Goal: Information Seeking & Learning: Learn about a topic

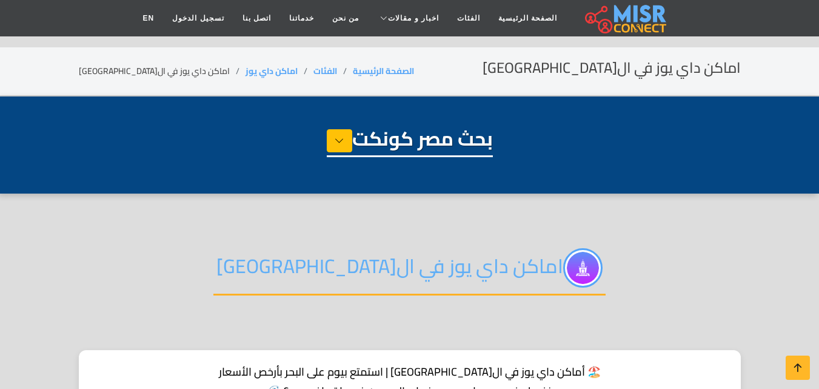
select select "**********"
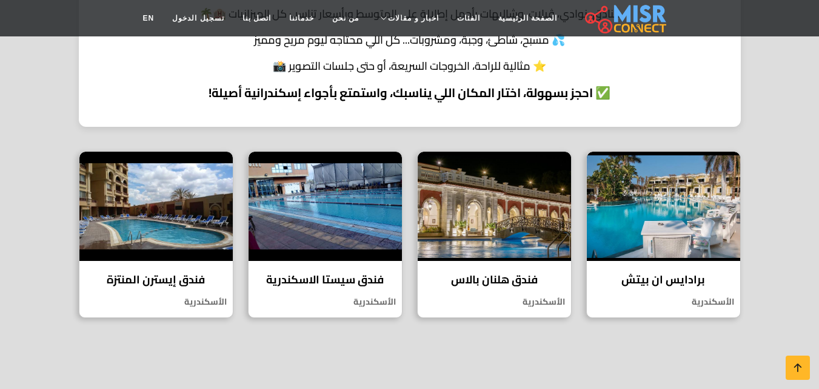
click at [819, 140] on html "الصفحة الرئيسية الفئات اخبار و مقالات أخبار الرياضة اخبار طبية مشاهير اخبار الس…" at bounding box center [409, 347] width 819 height 1553
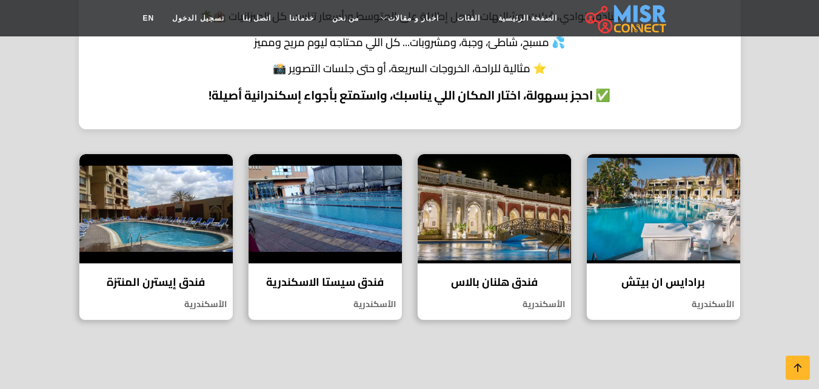
scroll to position [420, 0]
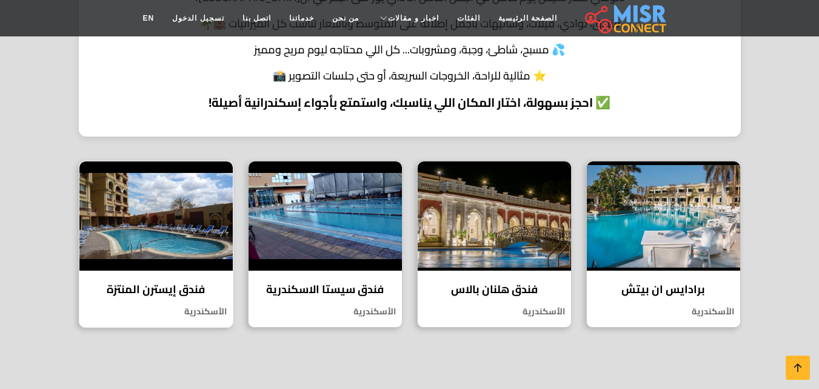
click at [163, 285] on h4 "فندق إيسترن المنتزة" at bounding box center [156, 289] width 135 height 13
click at [675, 284] on h4 "برادايس ان بيتش" at bounding box center [663, 289] width 135 height 13
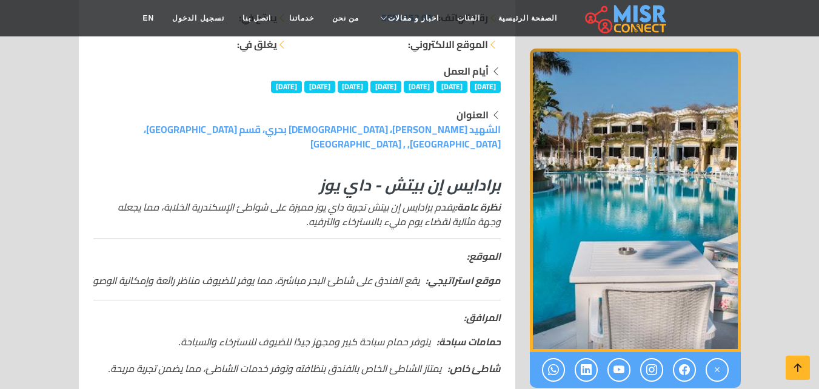
scroll to position [226, 0]
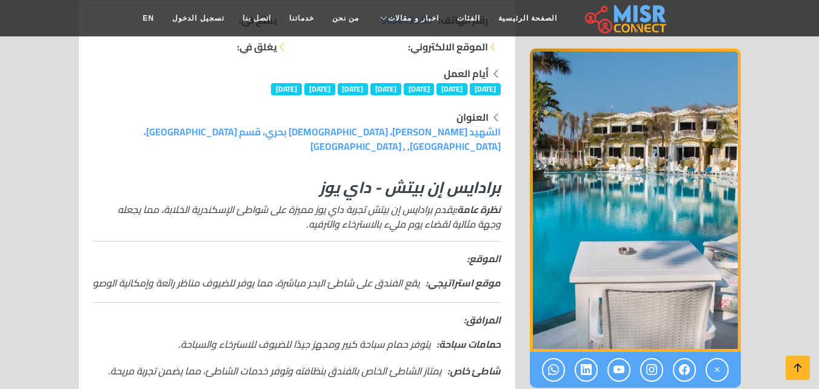
click at [617, 204] on img "1 / 1" at bounding box center [635, 200] width 211 height 303
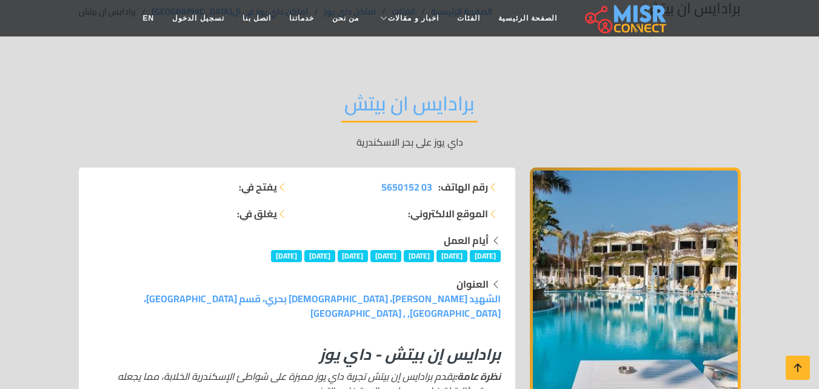
scroll to position [0, 0]
